Goal: Task Accomplishment & Management: Manage account settings

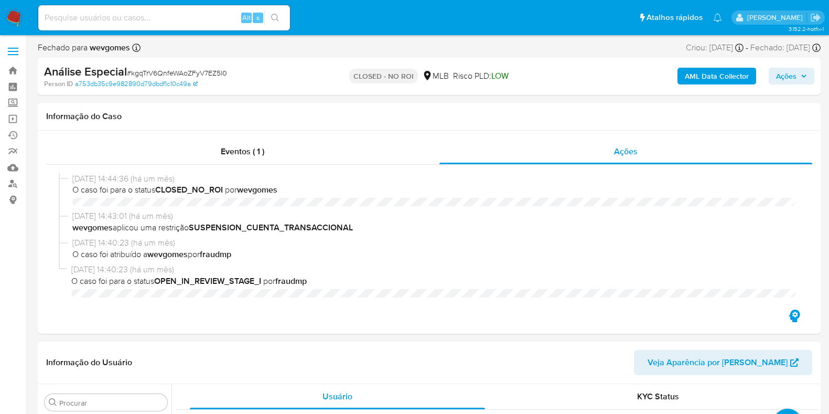
select select "10"
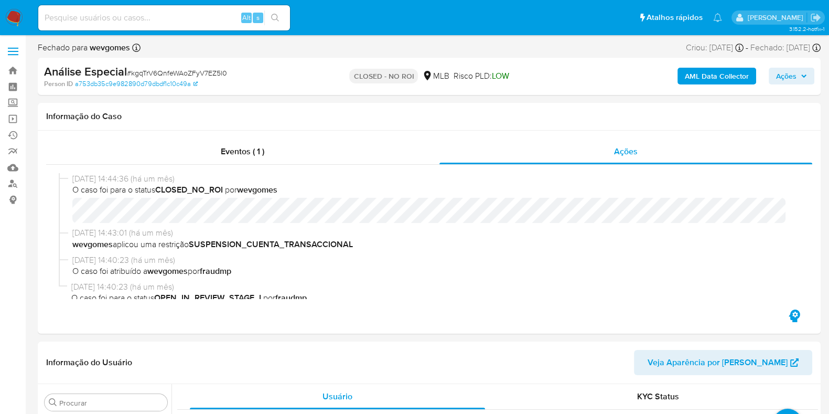
scroll to position [443, 0]
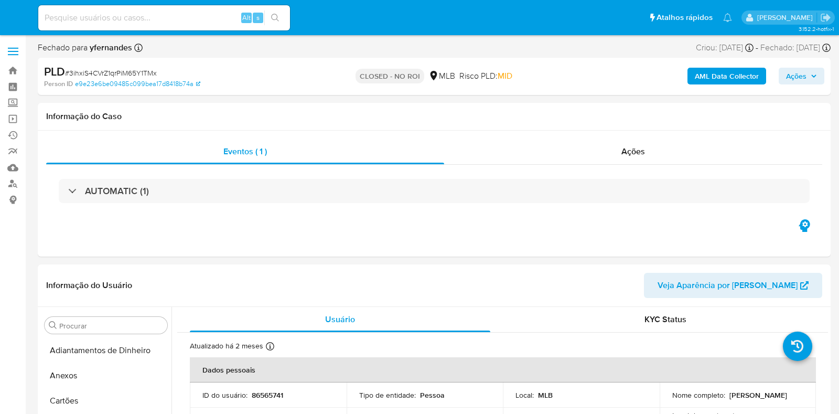
select select "10"
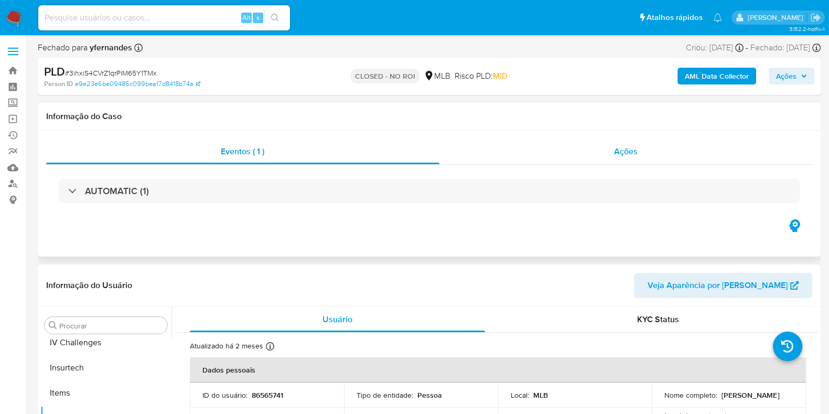
scroll to position [443, 0]
click at [637, 143] on div "Ações" at bounding box center [627, 151] width 374 height 25
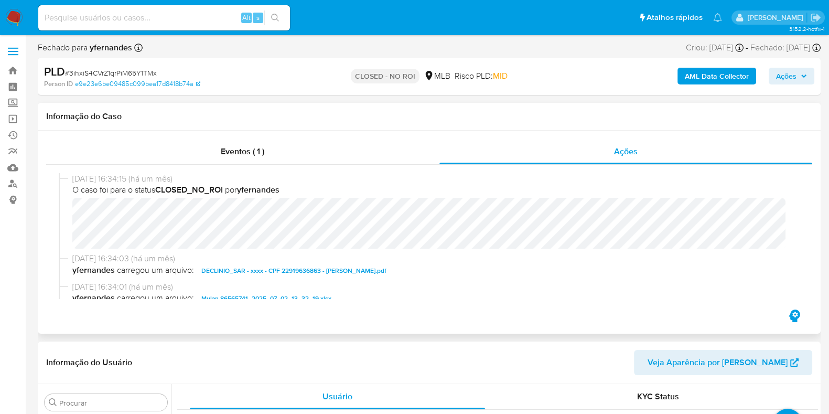
click at [271, 276] on span "DECLINIO_SAR - xxxx - CPF 22919636863 - NORBERTO FRANCISCO HAYASHI.pdf" at bounding box center [293, 270] width 185 height 13
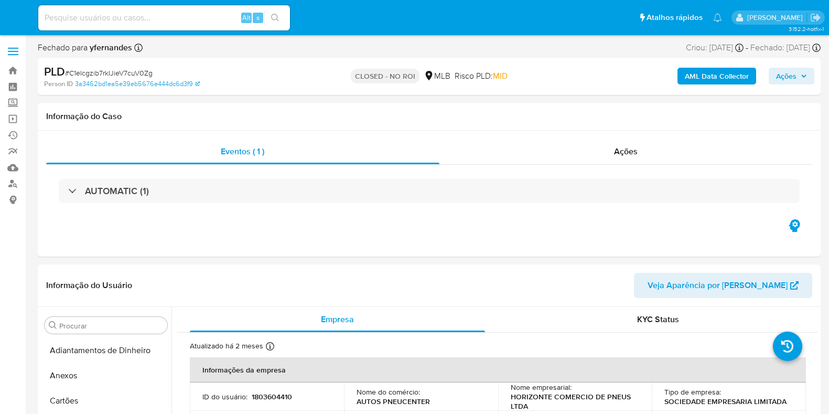
select select "10"
click at [643, 151] on div "Ações" at bounding box center [627, 151] width 374 height 25
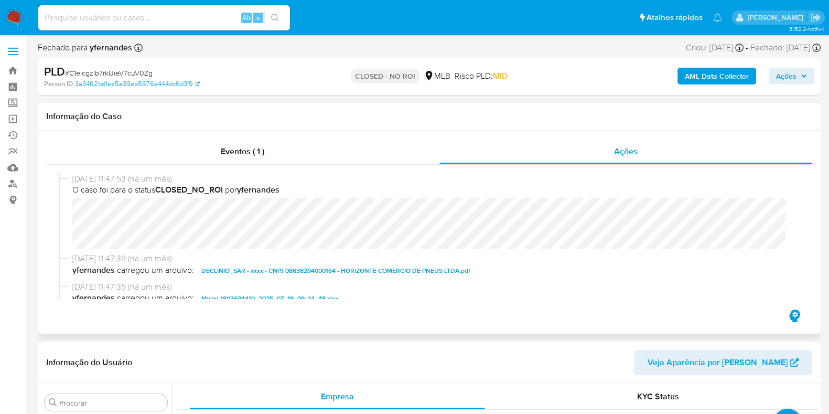
click at [279, 274] on span "DECLINIO_SAR - xxxx - CNPJ 08638204000164 - HORIZONTE COMERCIO DE PNEUS LTDA.pdf" at bounding box center [335, 270] width 269 height 13
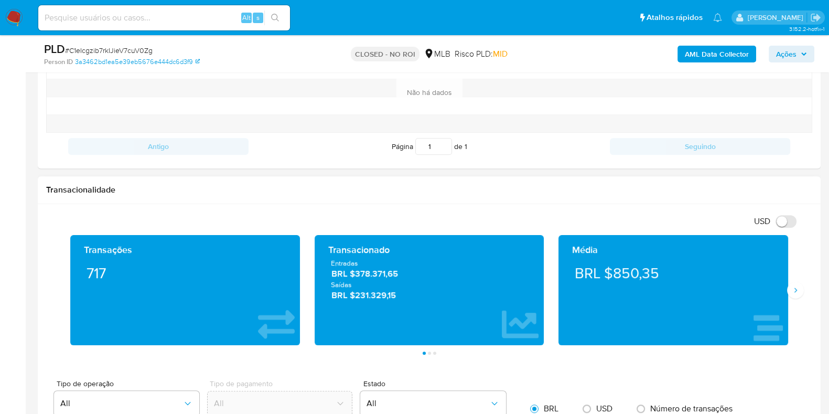
scroll to position [1049, 0]
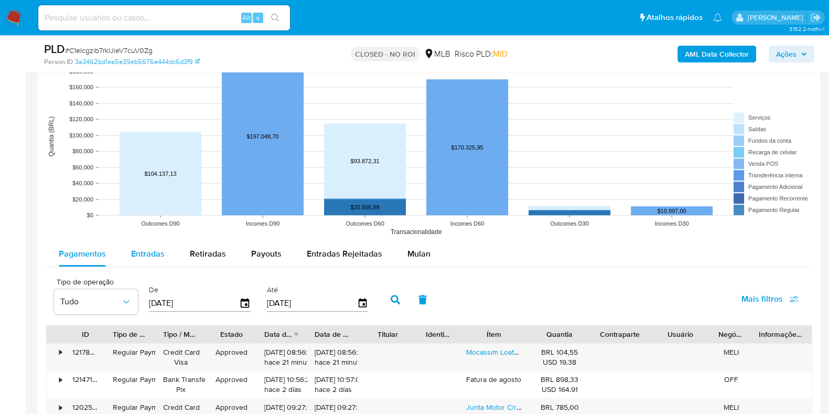
click at [141, 249] on span "Entradas" at bounding box center [148, 254] width 34 height 12
select select "10"
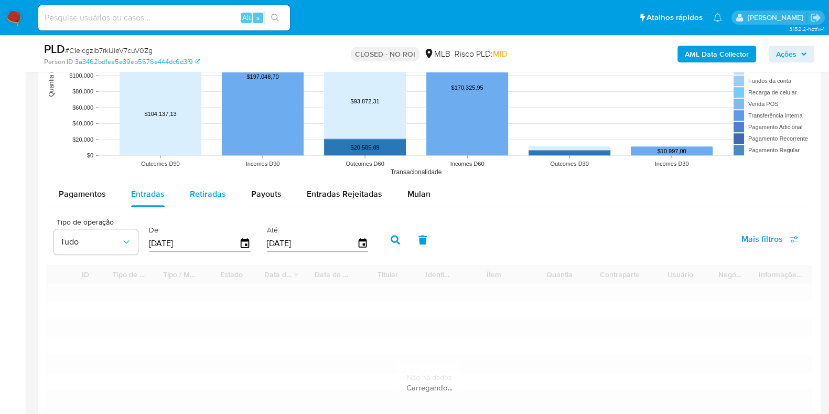
scroll to position [1180, 0]
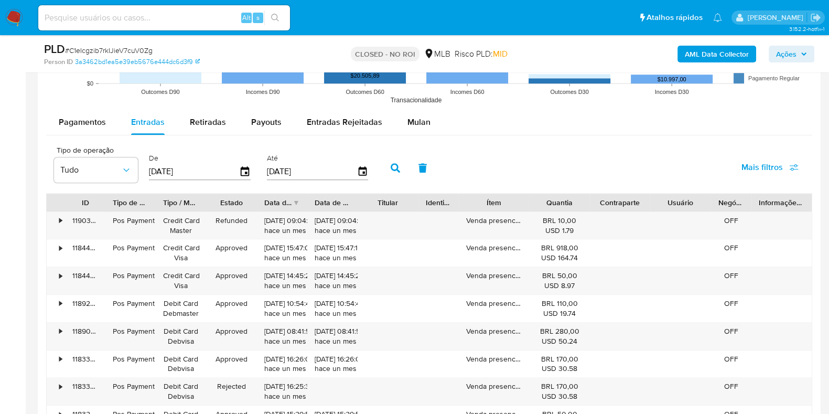
drag, startPoint x: 539, startPoint y: 200, endPoint x: 622, endPoint y: 209, distance: 82.9
click at [622, 209] on div "ID Tipo de operação Tipo / Método Estado Data de criação Data de aprovação Titu…" at bounding box center [429, 203] width 765 height 18
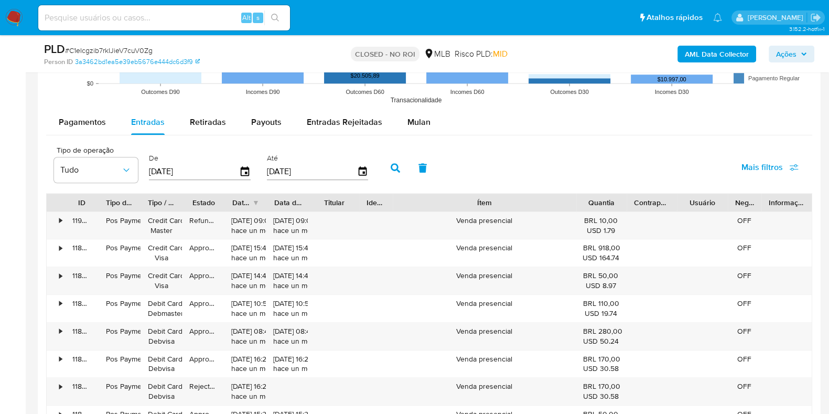
click at [648, 220] on div "ID Tipo de operação Tipo / Método Estado Data de criação Data de aprovação Titu…" at bounding box center [429, 341] width 766 height 296
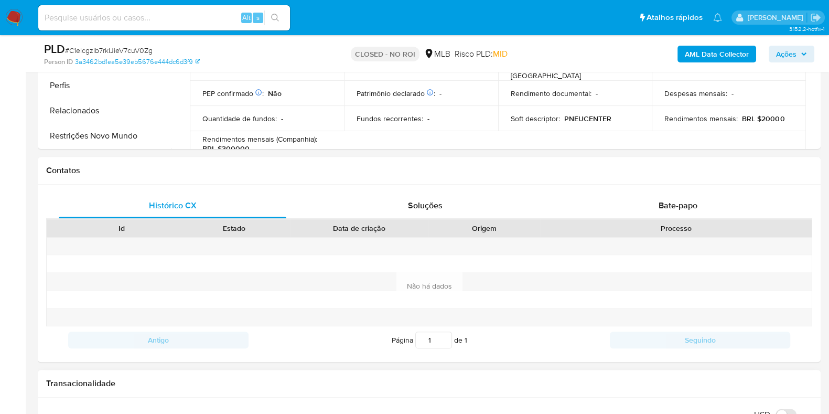
scroll to position [270, 0]
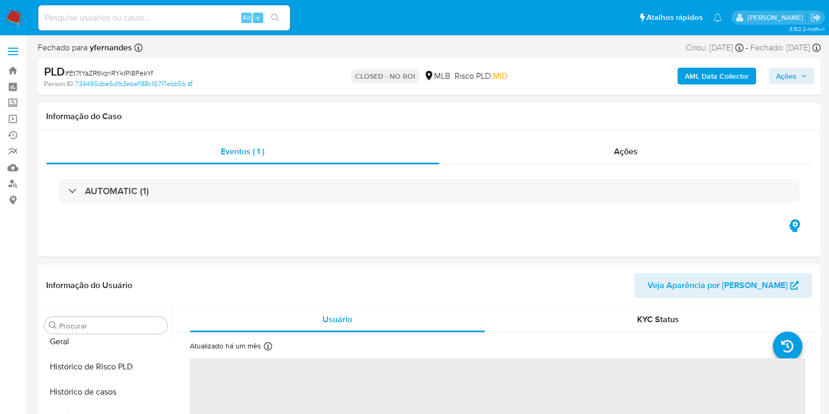
scroll to position [443, 0]
select select "10"
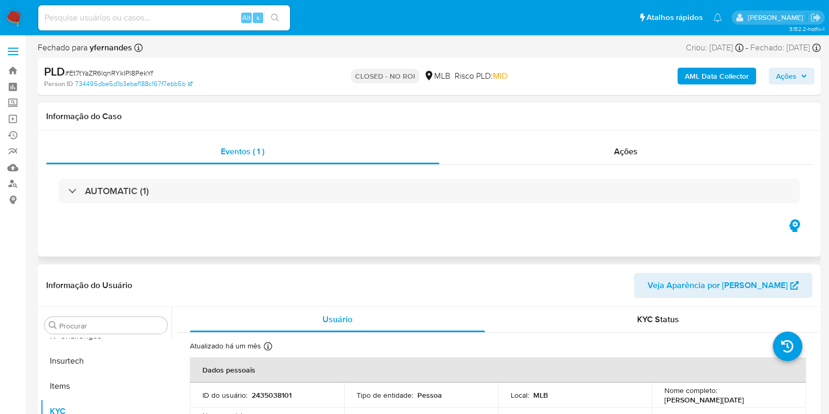
drag, startPoint x: 0, startPoint y: 0, endPoint x: 317, endPoint y: 209, distance: 380.2
click at [317, 209] on div "AUTOMATIC (1)" at bounding box center [429, 191] width 766 height 52
click at [594, 153] on div "Ações" at bounding box center [627, 151] width 374 height 25
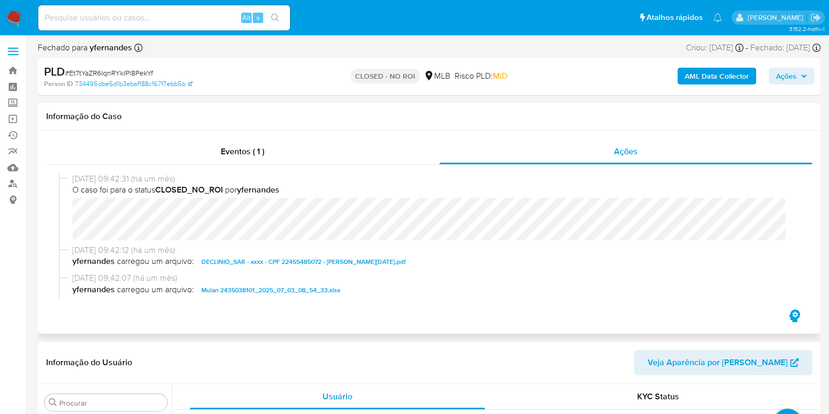
click at [199, 333] on div "Eventos ( 1 ) Ações 04/07/2025 09:42:31 (há um mês) O caso foi para o status CL…" at bounding box center [429, 232] width 783 height 203
click at [309, 262] on span "DECLINIO_SAR - xxxx - CPF 22455485072 - VERA LUCIA FELICE JIMENEZ.pdf" at bounding box center [303, 261] width 205 height 13
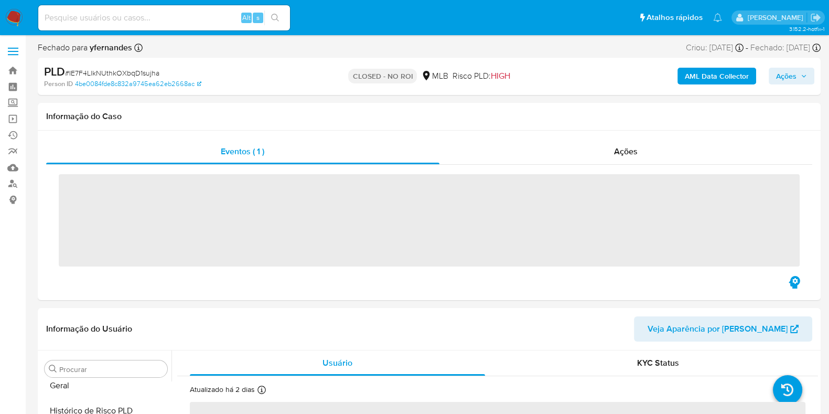
scroll to position [443, 0]
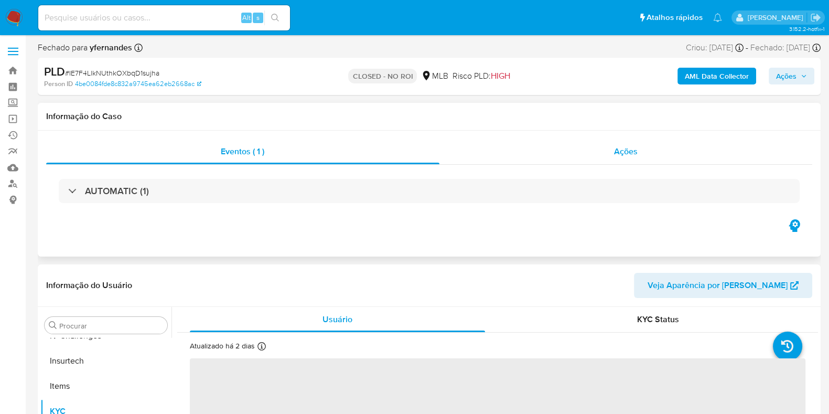
click at [611, 153] on div "Ações" at bounding box center [627, 151] width 374 height 25
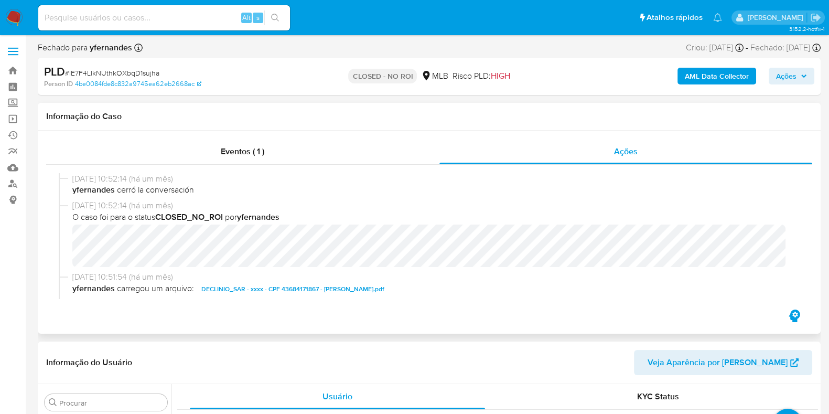
select select "10"
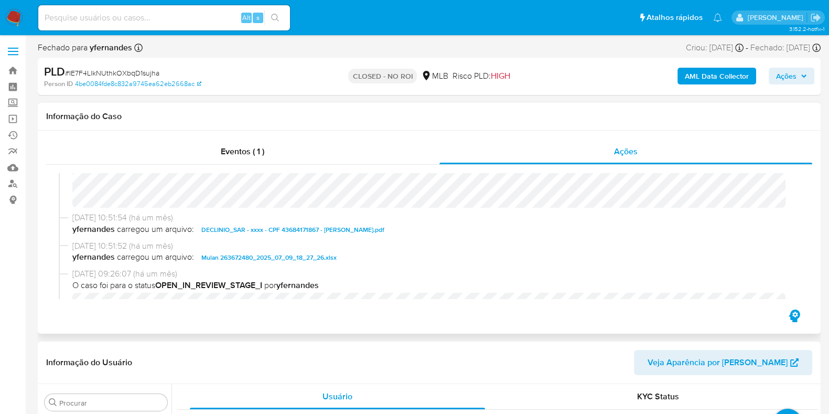
scroll to position [65, 0]
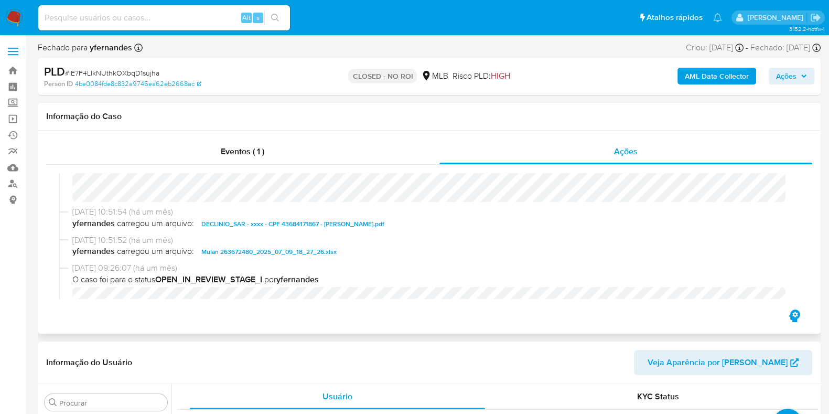
click at [247, 221] on span "DECLINIO_SAR - xxxx - CPF 43684171867 - [PERSON_NAME].pdf" at bounding box center [292, 224] width 183 height 13
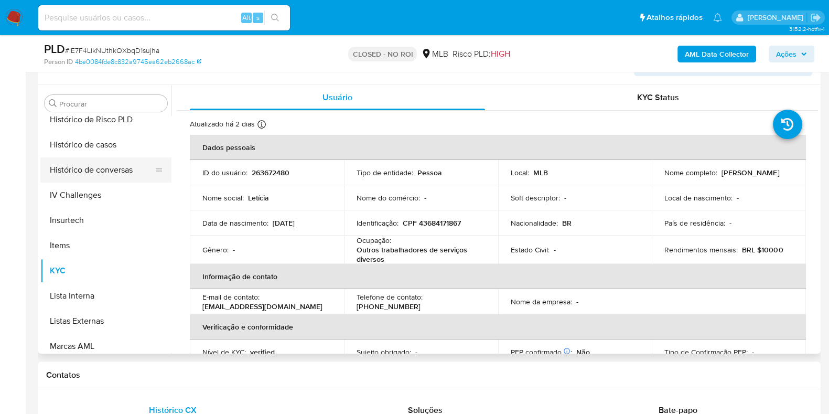
scroll to position [246, 0]
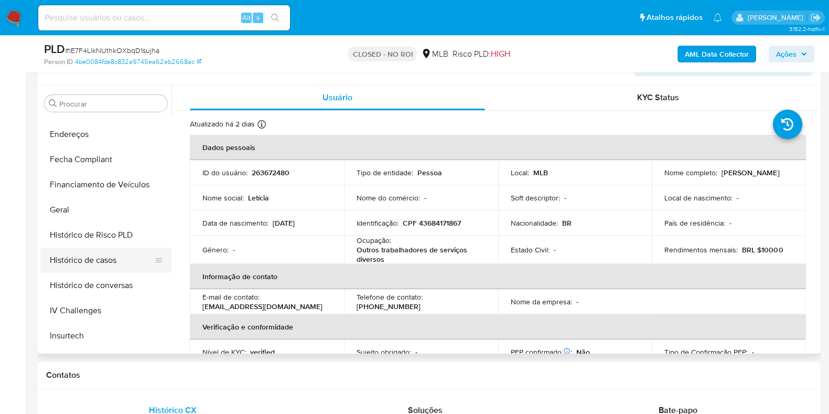
click at [105, 253] on button "Histórico de casos" at bounding box center [101, 260] width 123 height 25
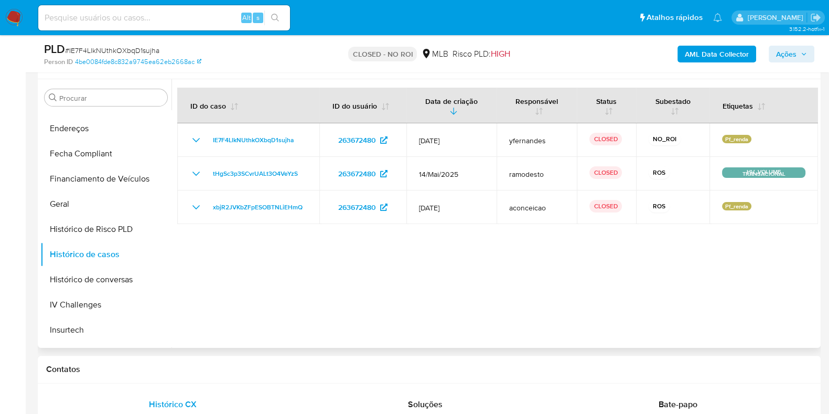
scroll to position [289, 0]
